Goal: Find specific page/section: Find specific page/section

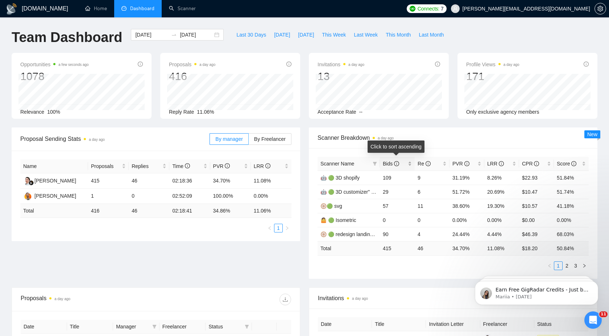
click at [397, 165] on icon "info-circle" at bounding box center [396, 163] width 5 height 5
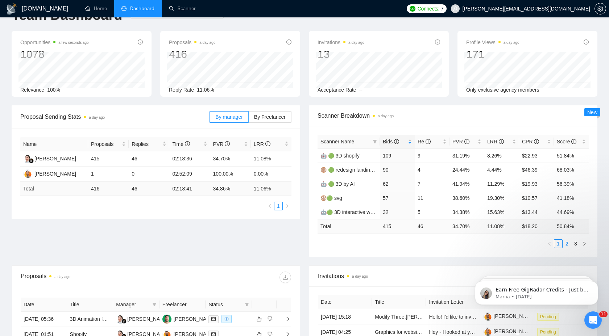
click at [568, 241] on link "2" at bounding box center [567, 244] width 8 height 8
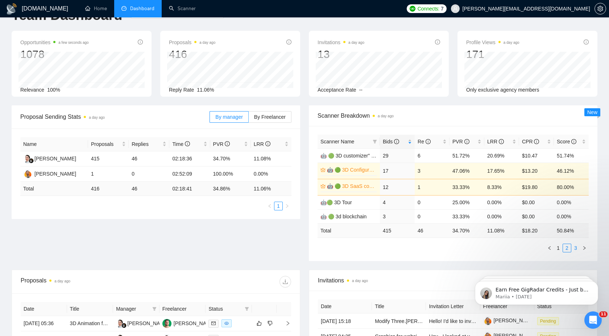
click at [575, 246] on link "3" at bounding box center [576, 248] width 8 height 8
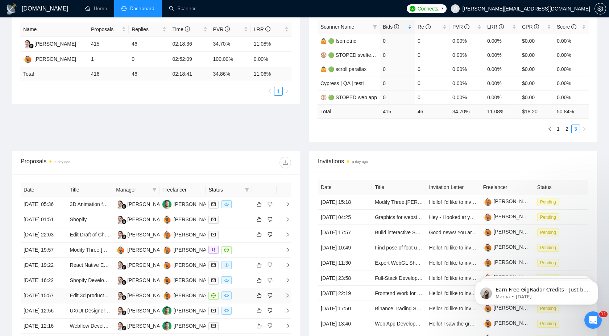
scroll to position [0, 0]
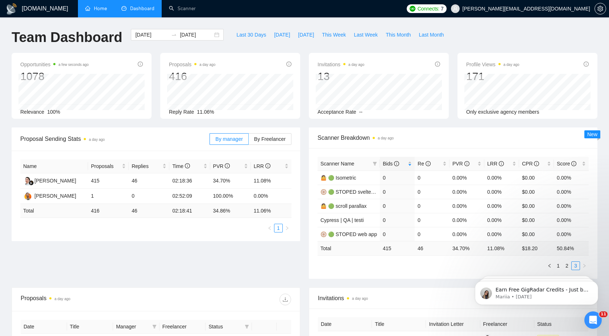
click at [103, 5] on link "Home" at bounding box center [96, 8] width 22 height 6
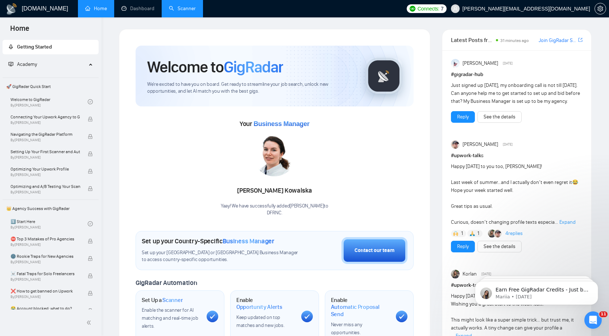
click at [181, 12] on link "Scanner" at bounding box center [182, 8] width 27 height 6
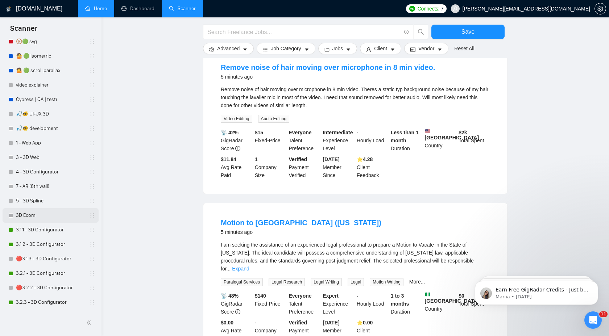
scroll to position [276, 0]
